Goal: Task Accomplishment & Management: Manage account settings

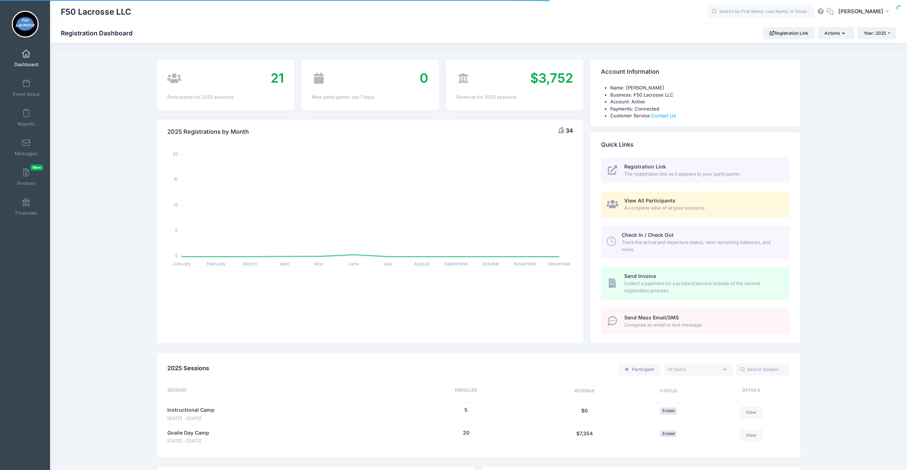
select select
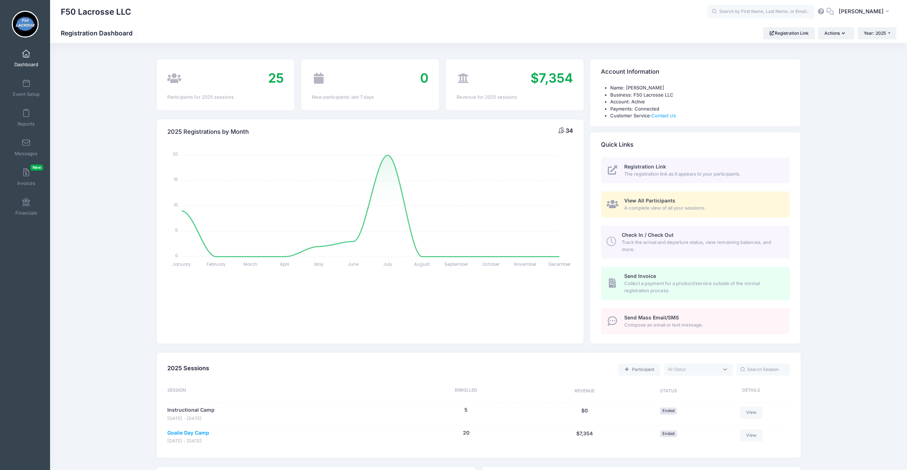
click at [202, 432] on link "Goalie Day Camp" at bounding box center [188, 433] width 42 height 8
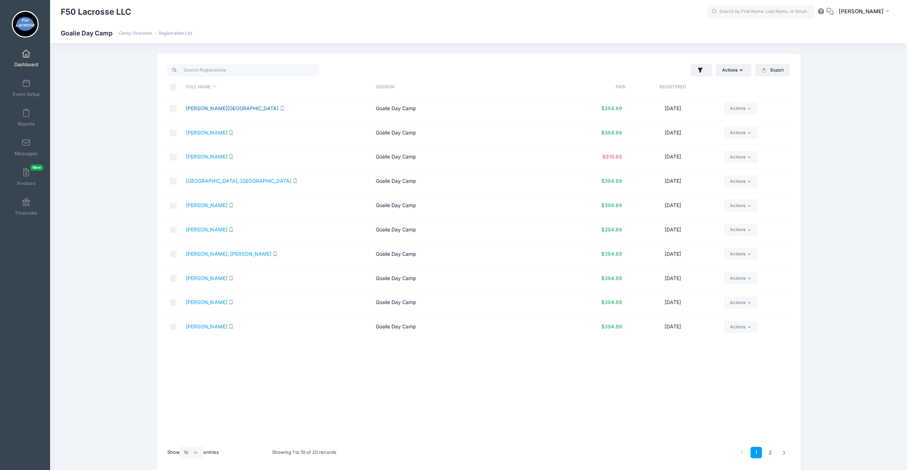
click at [199, 108] on link "Bosack, Clare" at bounding box center [232, 108] width 92 height 6
click at [206, 179] on link "Cowell, Camden" at bounding box center [238, 181] width 105 height 6
click at [204, 205] on link "Craft, Cameron" at bounding box center [206, 205] width 41 height 6
click at [207, 109] on link "Bosack, Clare" at bounding box center [232, 108] width 92 height 6
click at [195, 456] on select "All 10 25 50" at bounding box center [192, 452] width 24 height 12
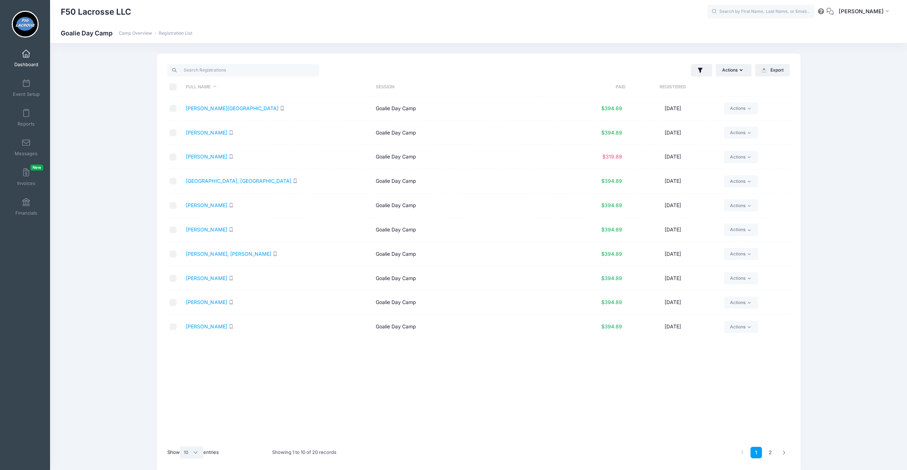
select select "-1"
click at [181, 446] on select "All 10 25 50" at bounding box center [192, 452] width 24 height 12
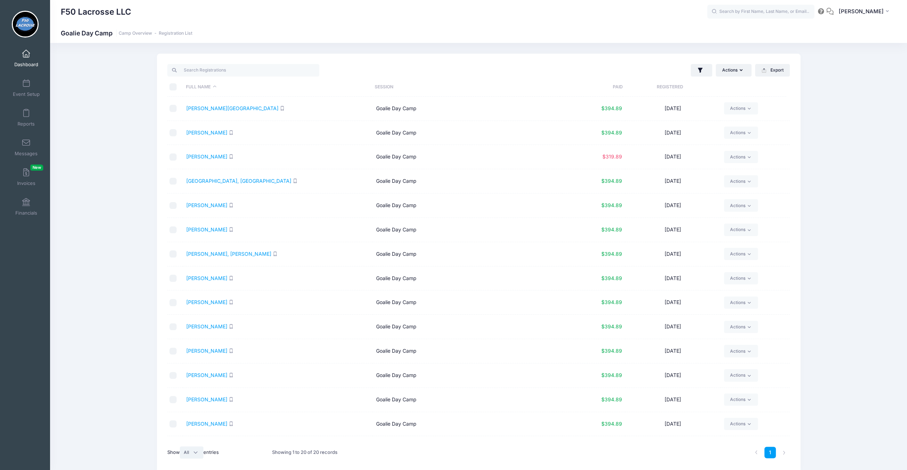
scroll to position [36, 0]
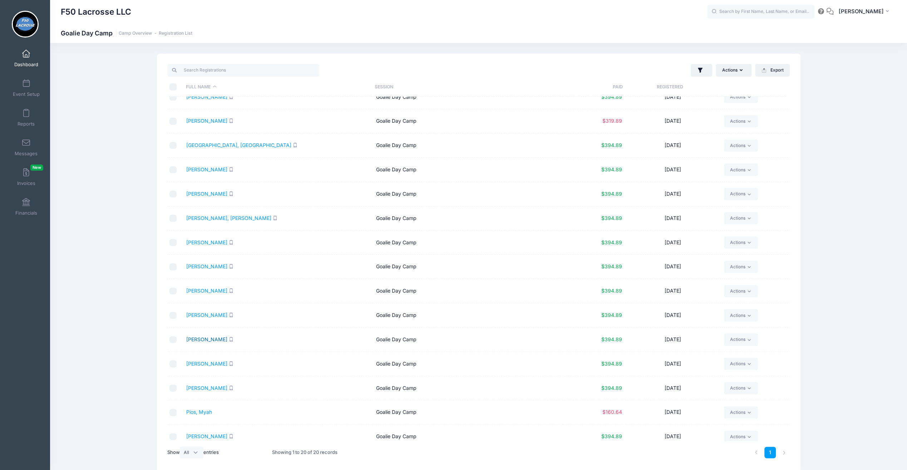
click at [206, 339] on link "Landrigan, Colin" at bounding box center [206, 339] width 41 height 6
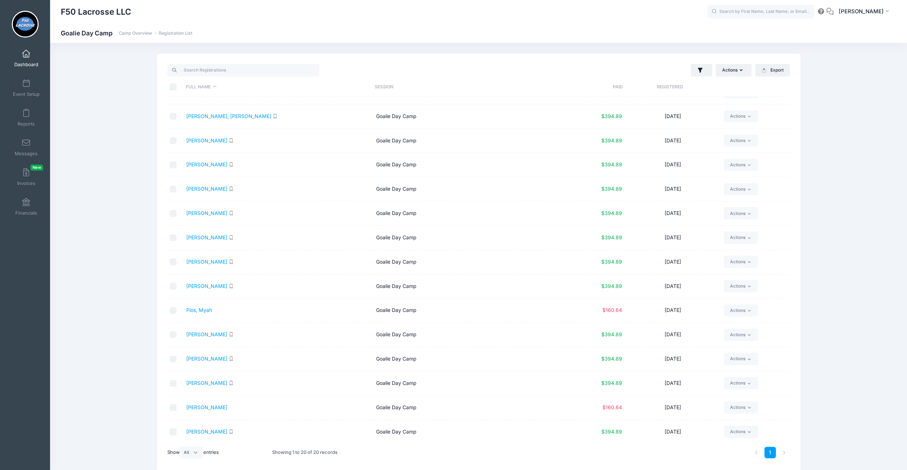
scroll to position [30, 0]
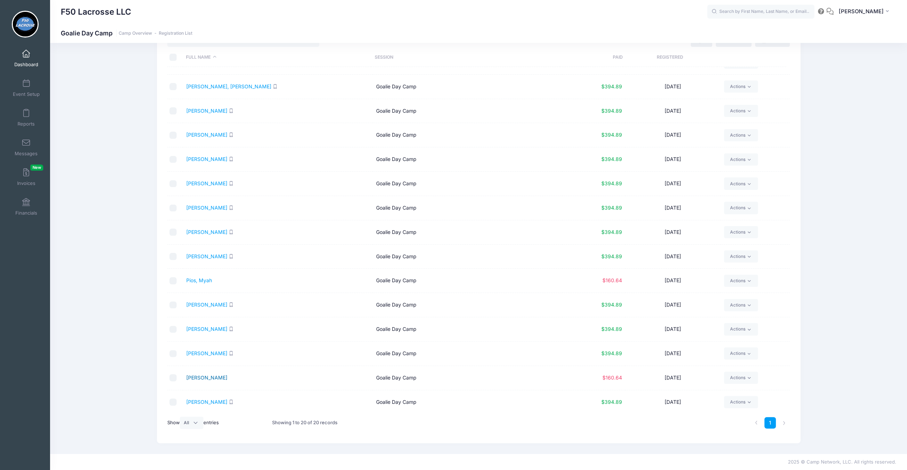
click at [202, 376] on link "Williams, Demar" at bounding box center [206, 377] width 41 height 6
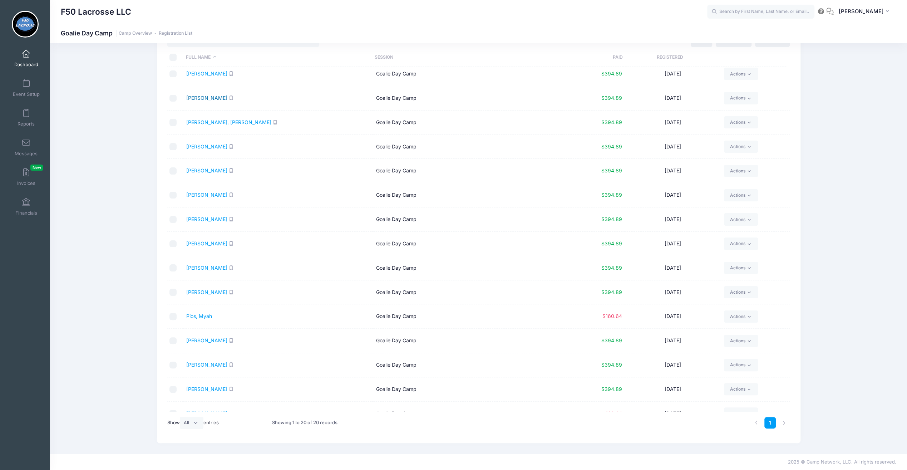
click at [194, 95] on link "Garsin, Emma" at bounding box center [206, 98] width 41 height 6
click at [209, 192] on link "Jacob, Emma" at bounding box center [206, 195] width 41 height 6
click at [206, 167] on link "Hogan, Jack" at bounding box center [206, 170] width 41 height 6
click at [206, 123] on link "Grantham, Jackson" at bounding box center [228, 122] width 85 height 6
click at [206, 289] on link "McFarland, Joel" at bounding box center [206, 292] width 41 height 6
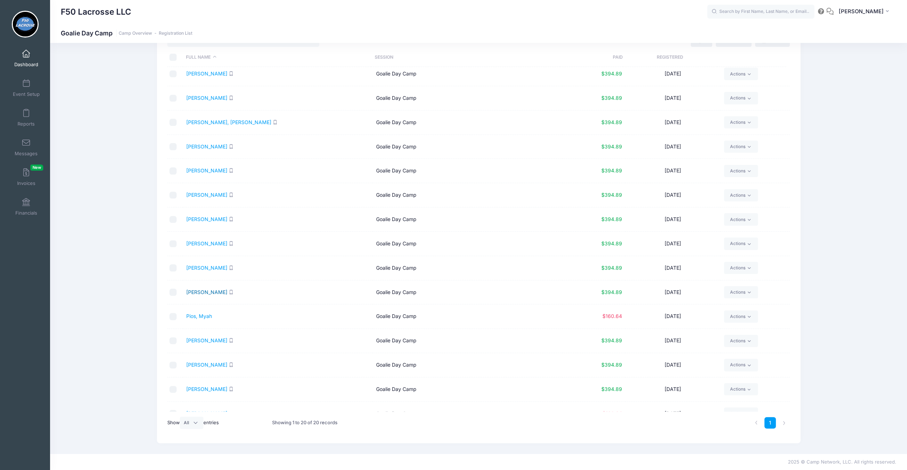
scroll to position [138, 0]
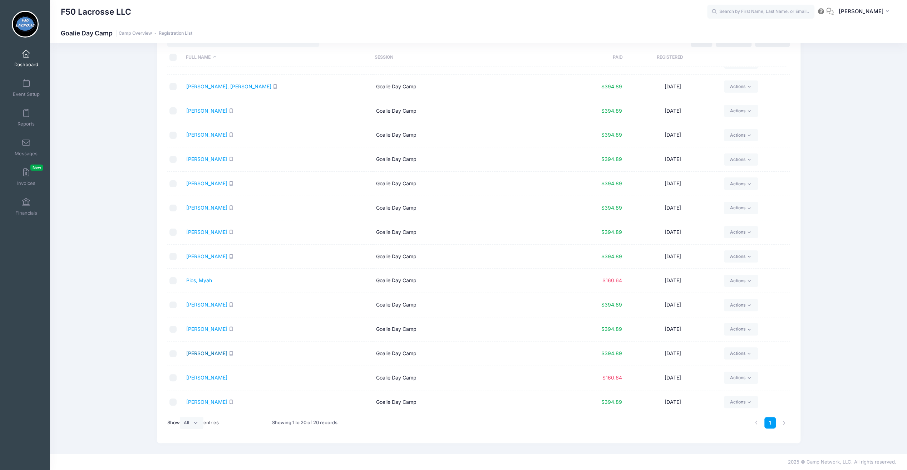
click at [209, 350] on link "Strassner, Levi" at bounding box center [206, 353] width 41 height 6
click at [203, 277] on link "Pios, Myah" at bounding box center [199, 280] width 26 height 6
click at [204, 326] on link "Reed, Nathaniel" at bounding box center [206, 329] width 41 height 6
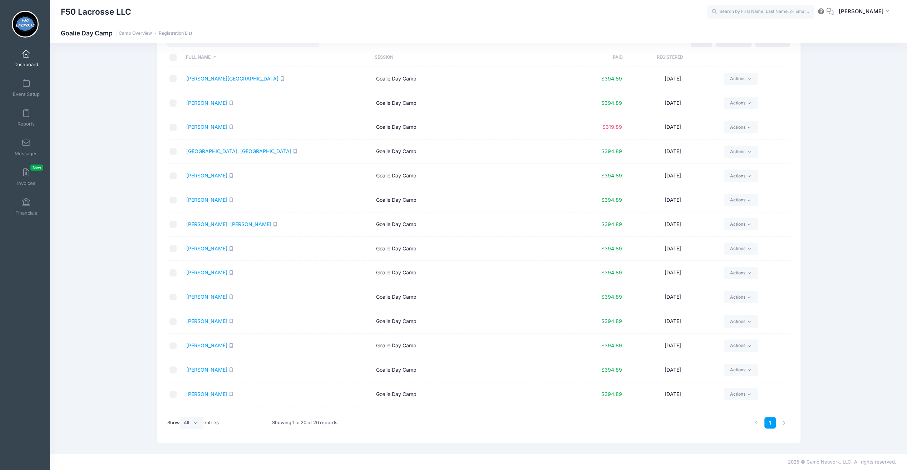
click at [199, 130] on td "Cobb, Noah" at bounding box center [278, 127] width 190 height 24
click at [199, 125] on link "Cobb, Noah" at bounding box center [206, 127] width 41 height 6
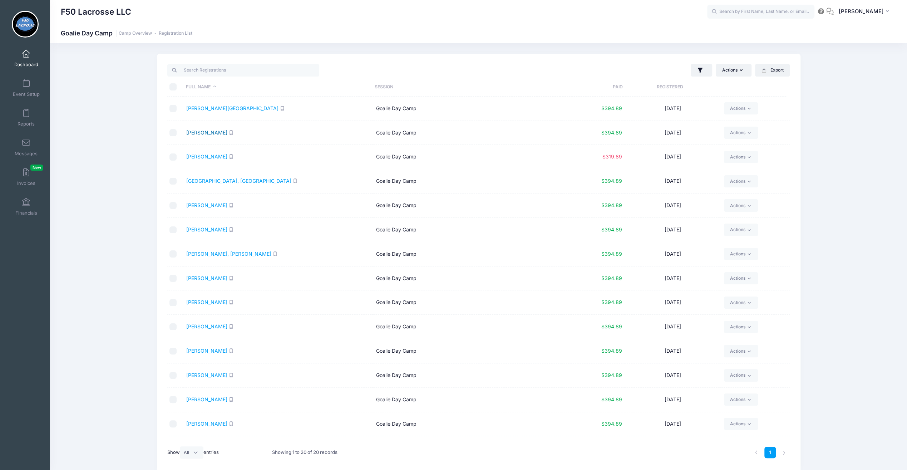
click at [207, 131] on link "Brooks, Nyla" at bounding box center [206, 132] width 41 height 6
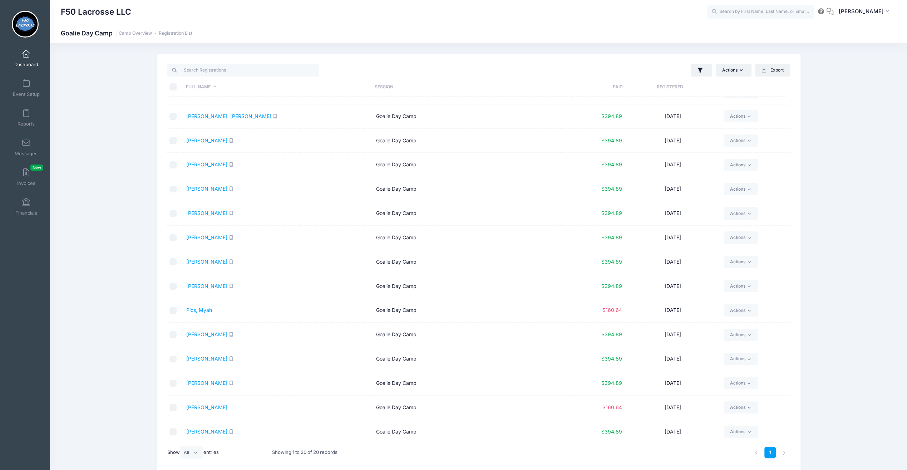
scroll to position [66, 0]
click at [205, 281] on link "Jacob, Patrick" at bounding box center [206, 284] width 41 height 6
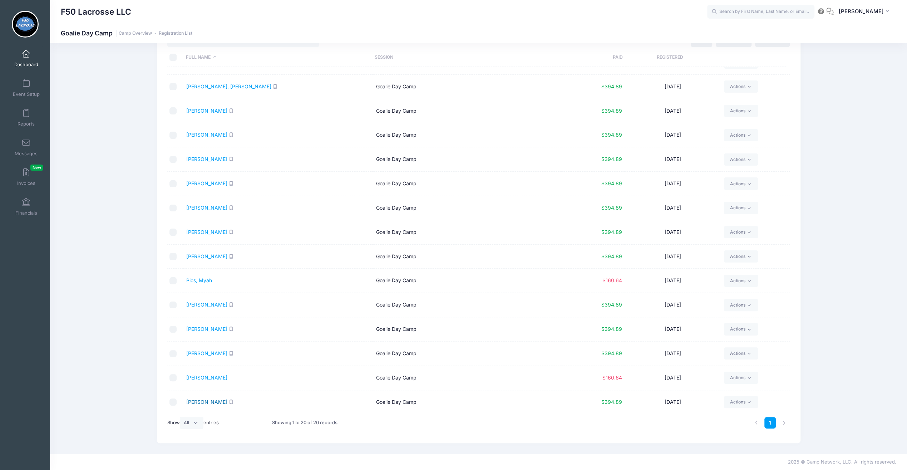
click at [204, 399] on link "[PERSON_NAME]" at bounding box center [206, 402] width 41 height 6
click at [202, 303] on link "Potwin, Taylor" at bounding box center [206, 304] width 41 height 6
click at [198, 180] on link "Harris, William" at bounding box center [206, 182] width 41 height 6
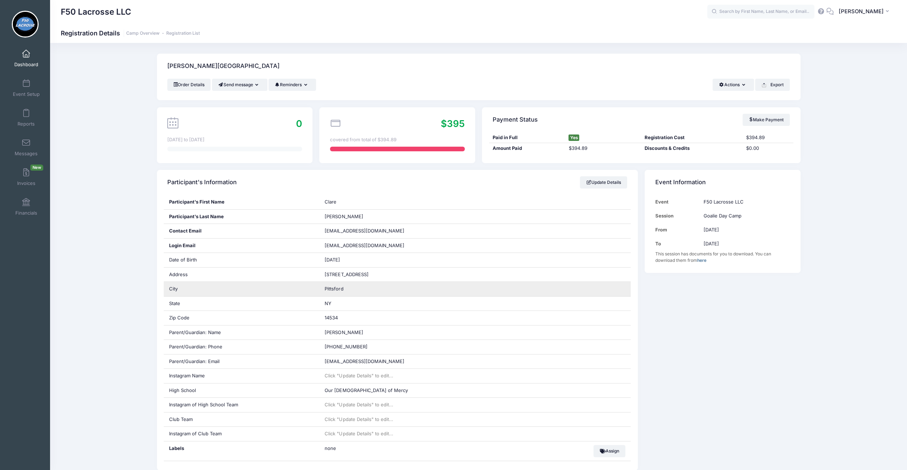
scroll to position [36, 0]
